Goal: Navigation & Orientation: Find specific page/section

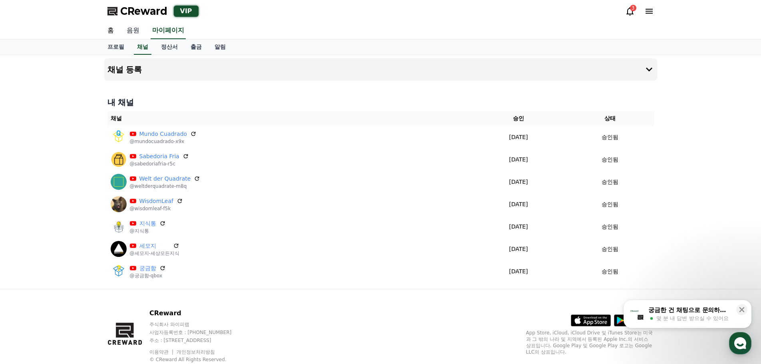
click at [129, 30] on link "음원" at bounding box center [133, 30] width 26 height 17
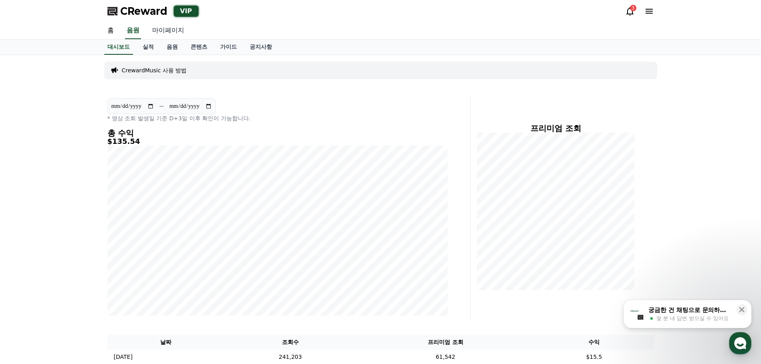
click at [173, 28] on link "마이페이지" at bounding box center [168, 30] width 45 height 17
select select "**********"
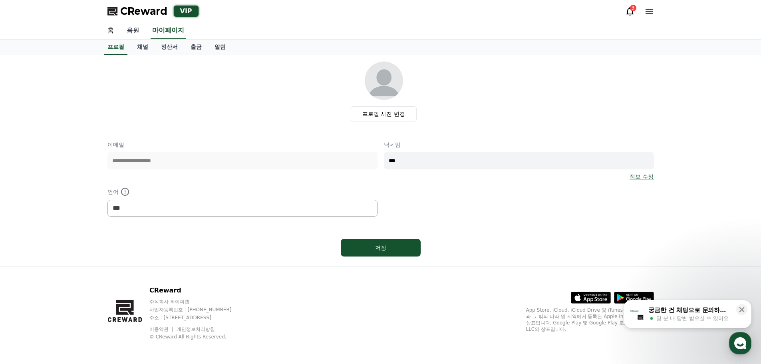
click at [131, 32] on link "음원" at bounding box center [133, 30] width 26 height 17
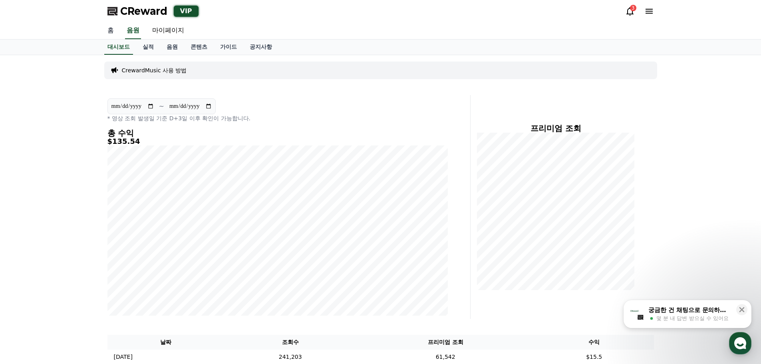
click at [109, 30] on link "홈" at bounding box center [110, 30] width 19 height 17
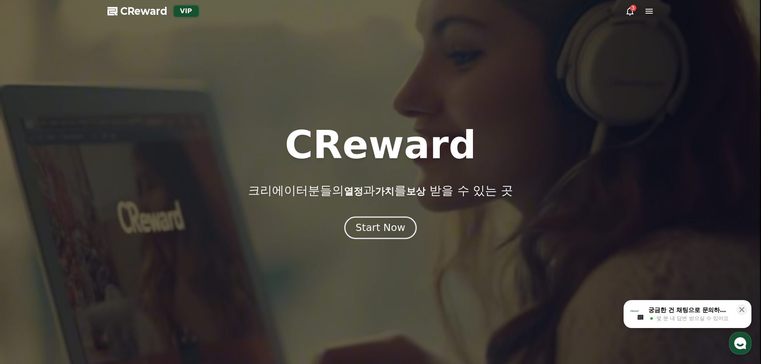
click at [370, 228] on div "Start Now" at bounding box center [381, 228] width 50 height 14
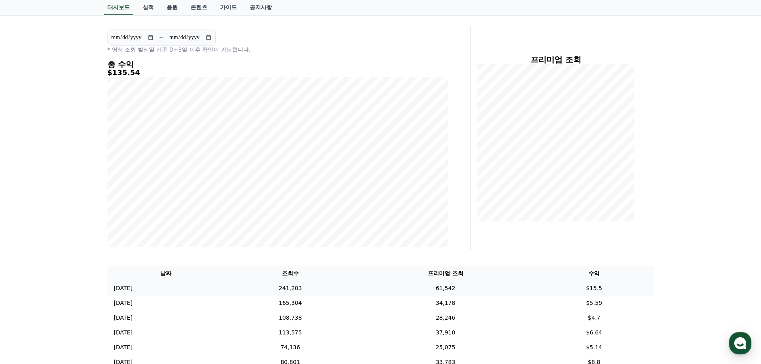
scroll to position [160, 0]
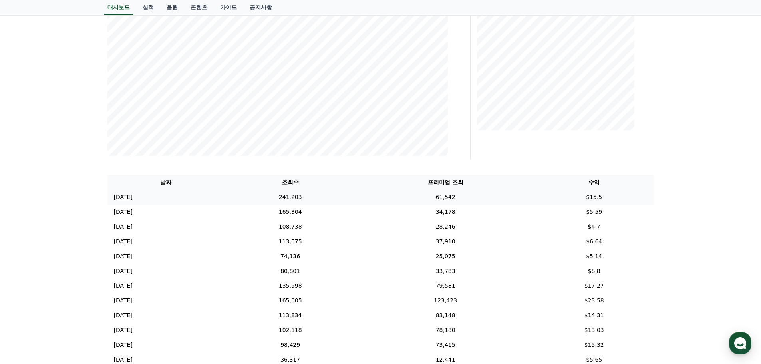
click at [303, 198] on td "241,203" at bounding box center [290, 197] width 132 height 15
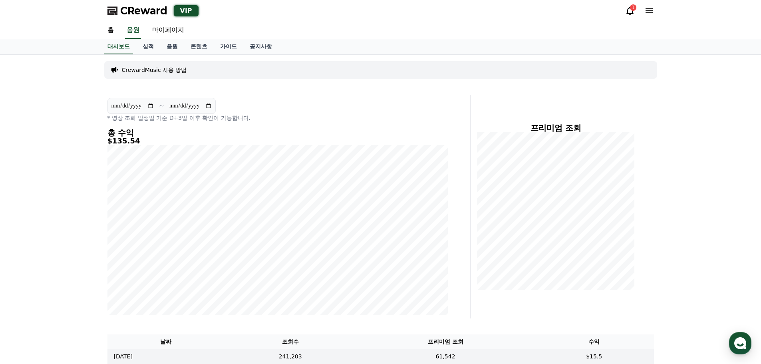
scroll to position [0, 0]
